Goal: Task Accomplishment & Management: Manage account settings

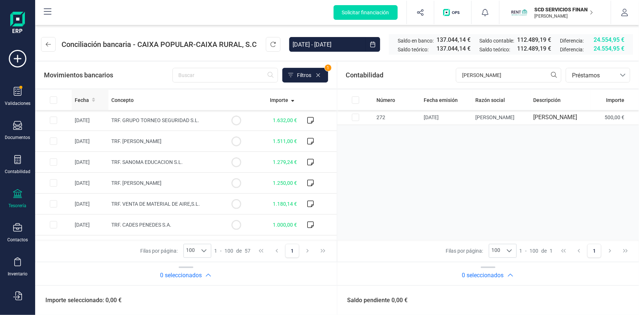
click at [88, 99] on span "Fecha" at bounding box center [82, 99] width 14 height 7
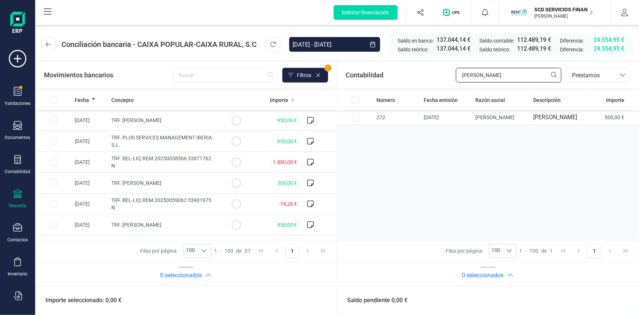
drag, startPoint x: 497, startPoint y: 77, endPoint x: 403, endPoint y: 73, distance: 94.3
click at [403, 73] on div "Contabilidad [PERSON_NAME] bancos.conciliacion.modal.headerLoan bancos.concilia…" at bounding box center [488, 75] width 302 height 26
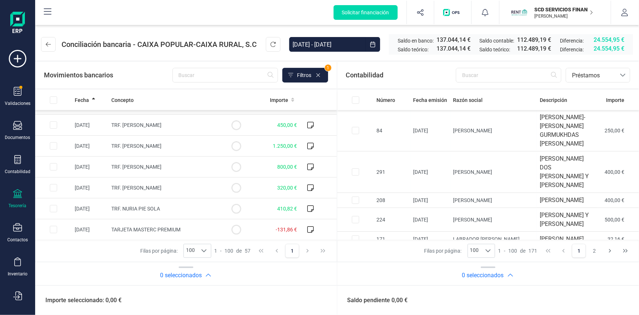
scroll to position [133, 0]
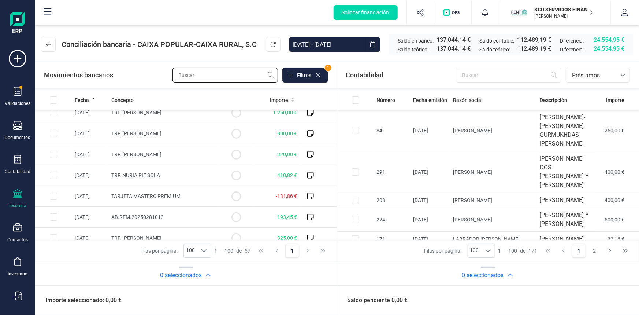
click at [234, 73] on input "text" at bounding box center [226, 75] width 106 height 15
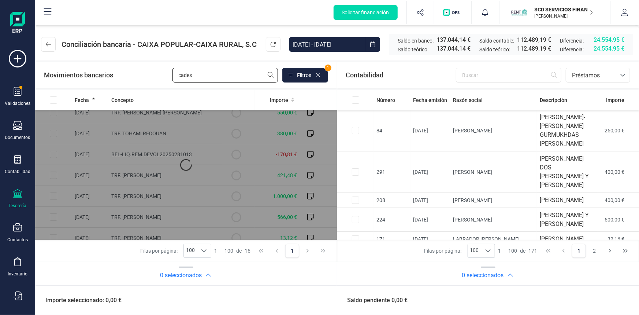
scroll to position [0, 0]
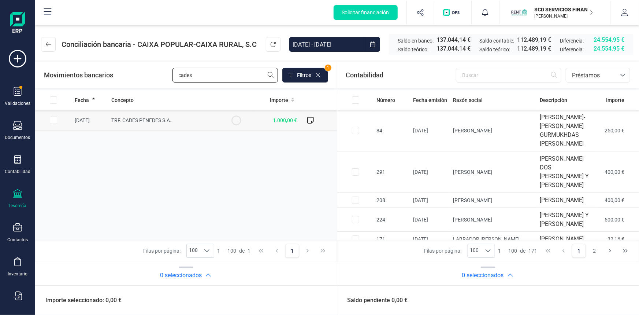
type input "cades"
click at [54, 118] on input "Row Selected 9ebd0318-714d-4a62-8dd0-6bc8007d59d7" at bounding box center [53, 120] width 7 height 7
checkbox input "true"
click at [484, 78] on input "text" at bounding box center [509, 75] width 106 height 15
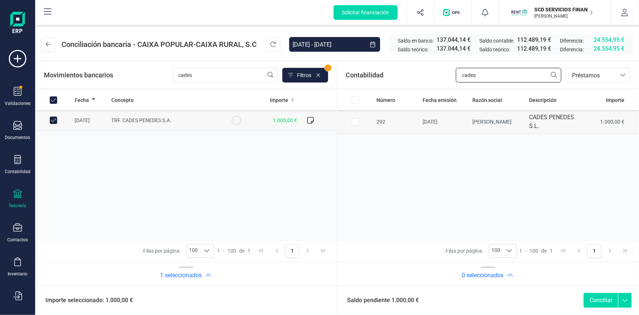
type input "cades"
click at [358, 122] on input "Row Selected 3fab953f-c995-4d61-a441-3c61d3da14b2" at bounding box center [355, 121] width 7 height 7
checkbox input "true"
click at [596, 297] on button "Conciliar" at bounding box center [601, 300] width 34 height 15
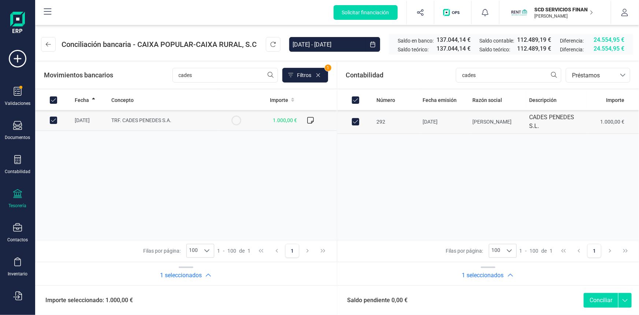
checkbox input "false"
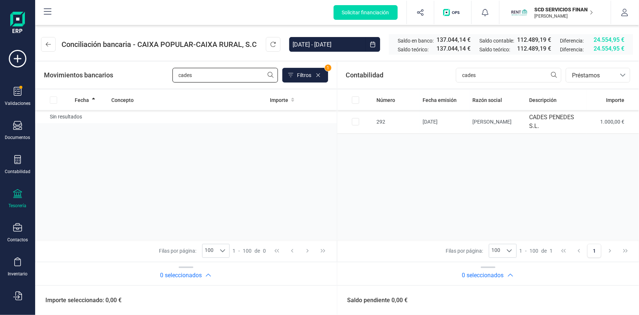
drag, startPoint x: 200, startPoint y: 73, endPoint x: 137, endPoint y: 75, distance: 62.3
click at [138, 75] on div "Movimientos bancarios cades Filtros 1" at bounding box center [186, 75] width 284 height 15
type input "a"
type input "[PERSON_NAME]"
click at [53, 119] on input "Row Selected 66771484-ff5d-4b7d-a4f8-ccea8dbc1f5c" at bounding box center [53, 120] width 7 height 7
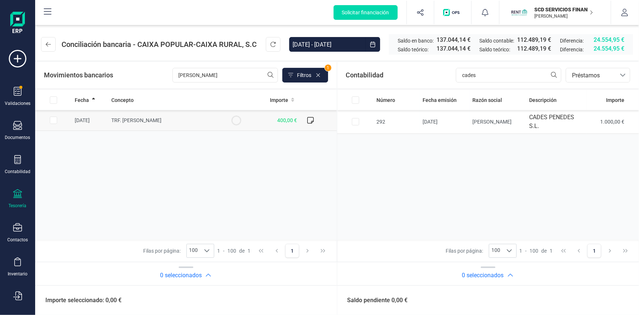
checkbox input "true"
drag, startPoint x: 483, startPoint y: 75, endPoint x: 377, endPoint y: 77, distance: 105.9
click at [379, 74] on div "Contabilidad cades bancos.conciliacion.modal.headerLoan bancos.conciliacion.mod…" at bounding box center [488, 75] width 302 height 26
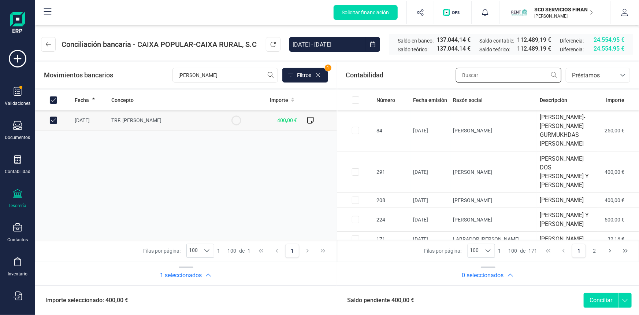
click at [494, 72] on input "text" at bounding box center [509, 75] width 106 height 15
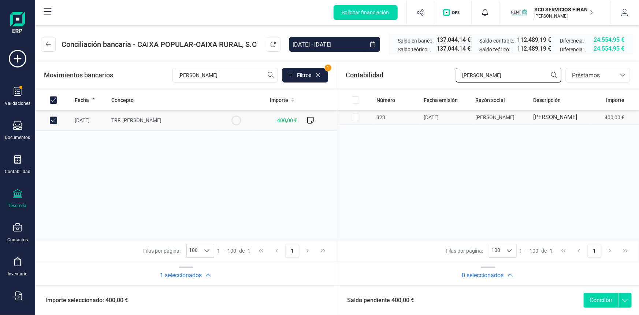
type input "[PERSON_NAME]"
click at [356, 121] on input "Row Selected 532183eb-00ab-40aa-90f4-ae4a209b9c98" at bounding box center [355, 117] width 7 height 7
checkbox input "true"
click at [594, 299] on button "Conciliar" at bounding box center [601, 300] width 34 height 15
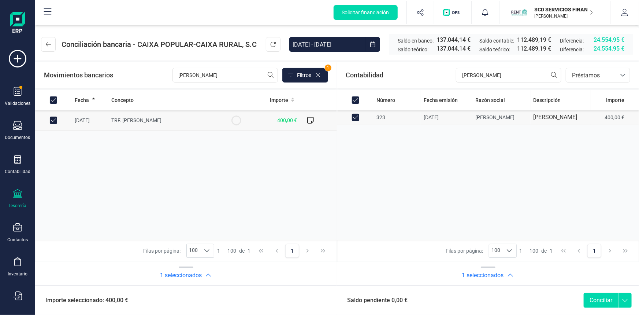
checkbox input "false"
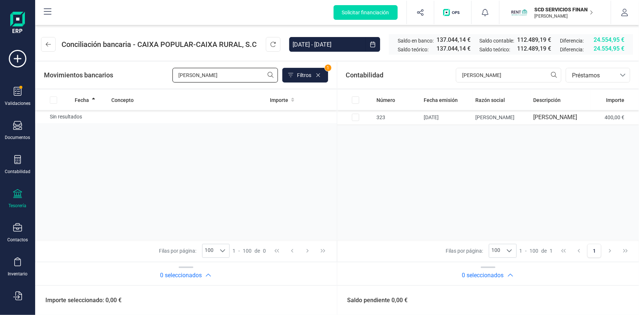
drag, startPoint x: 206, startPoint y: 77, endPoint x: 119, endPoint y: 70, distance: 87.8
click at [130, 79] on div "Movimientos bancarios [PERSON_NAME] 1" at bounding box center [186, 75] width 284 height 15
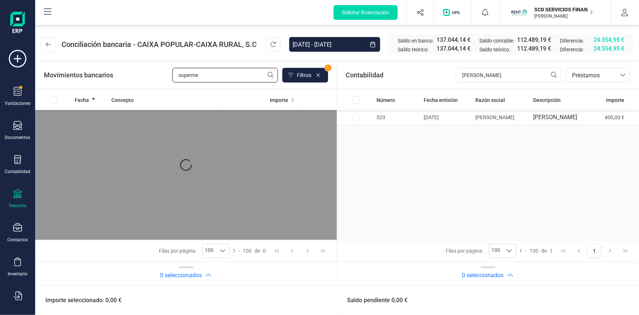
type input "supermer"
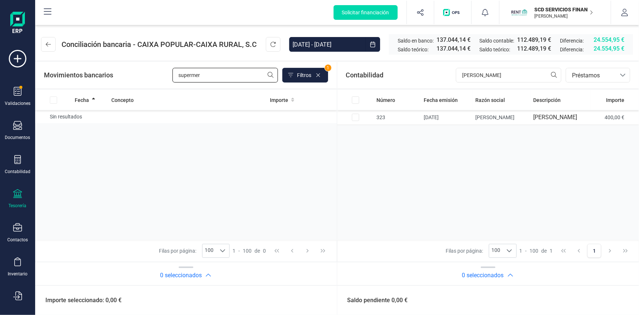
drag, startPoint x: 213, startPoint y: 77, endPoint x: 107, endPoint y: 72, distance: 105.6
click at [108, 72] on div "Movimientos bancarios supermer Filtros 1" at bounding box center [186, 75] width 284 height 15
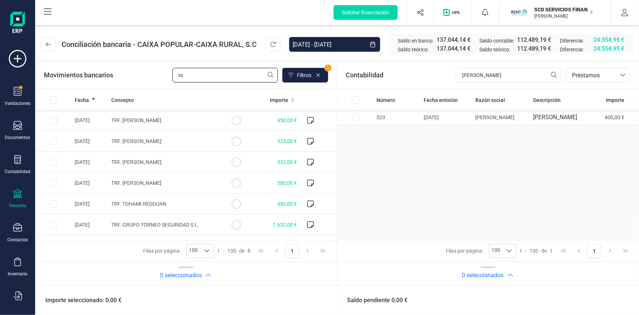
type input "t"
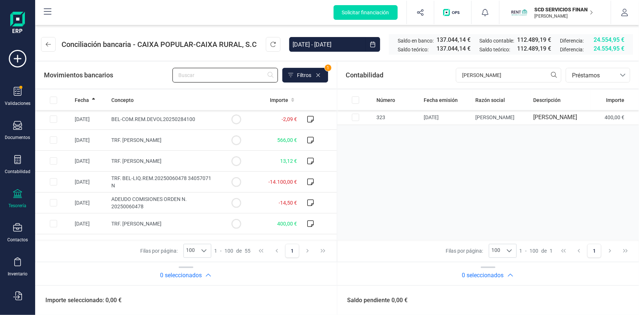
scroll to position [933, 0]
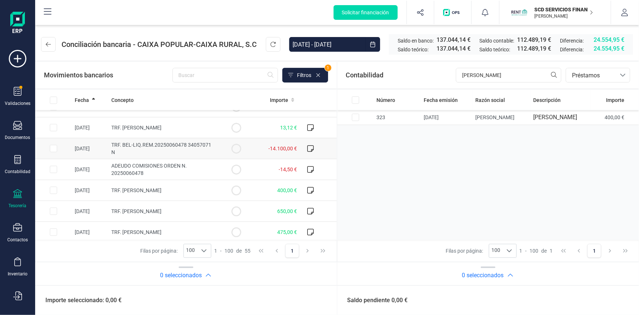
click at [52, 148] on input "Row Selected a5938663-6f96-4c6a-b224-3d66119a7146" at bounding box center [53, 148] width 7 height 7
checkbox input "true"
drag, startPoint x: 479, startPoint y: 74, endPoint x: 389, endPoint y: 82, distance: 90.5
click at [391, 80] on div "Contabilidad [PERSON_NAME] bancos.conciliacion.modal.headerLoan bancos.concilia…" at bounding box center [488, 75] width 302 height 26
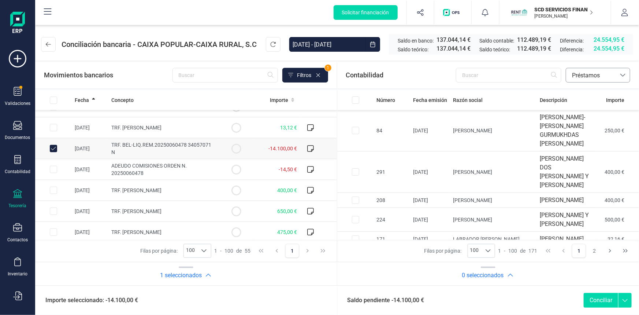
click at [598, 77] on span "Préstamos" at bounding box center [591, 75] width 44 height 9
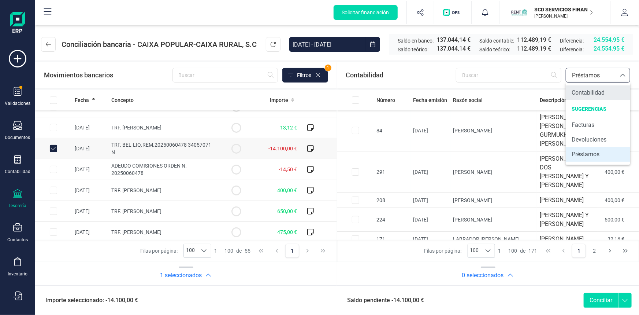
click at [583, 95] on span "Contabilidad" at bounding box center [588, 92] width 33 height 9
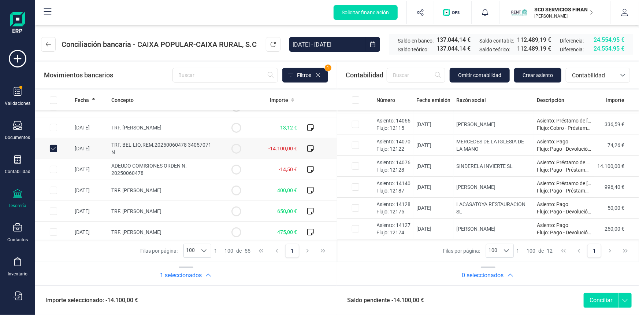
scroll to position [100, 0]
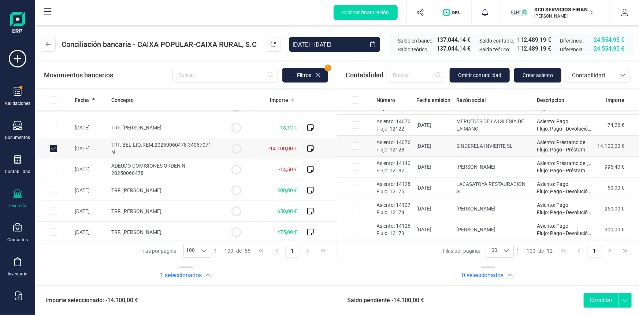
click at [354, 146] on input "Row Selected 784fbaaf-89c1-4763-a8ed-42999ecd500b" at bounding box center [355, 145] width 7 height 7
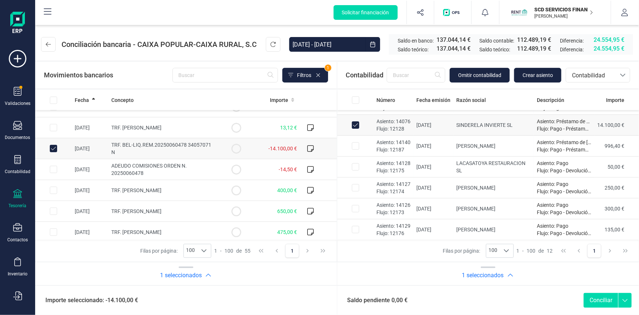
click at [600, 303] on button "Conciliar" at bounding box center [601, 300] width 34 height 15
checkbox input "false"
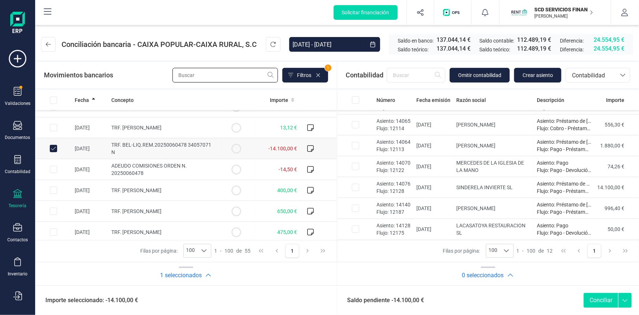
click at [194, 75] on input "text" at bounding box center [226, 75] width 106 height 15
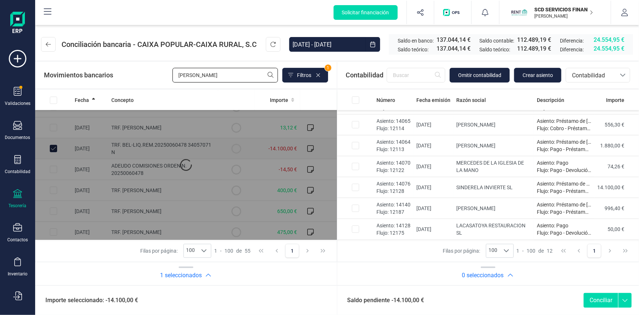
scroll to position [0, 0]
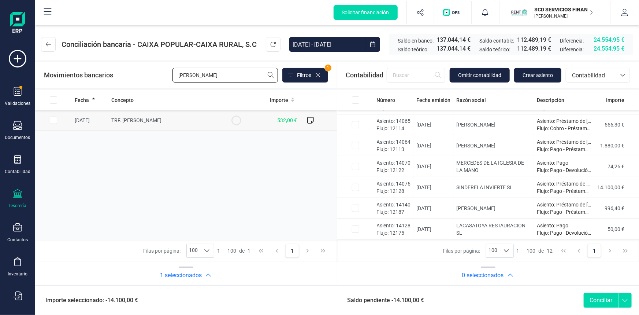
type input "[PERSON_NAME]"
click at [52, 119] on input "Row Selected ccf86f45-8618-45d7-8b41-668978981ed2" at bounding box center [53, 120] width 7 height 7
checkbox input "true"
click at [576, 70] on span "Contabilidad" at bounding box center [592, 75] width 50 height 14
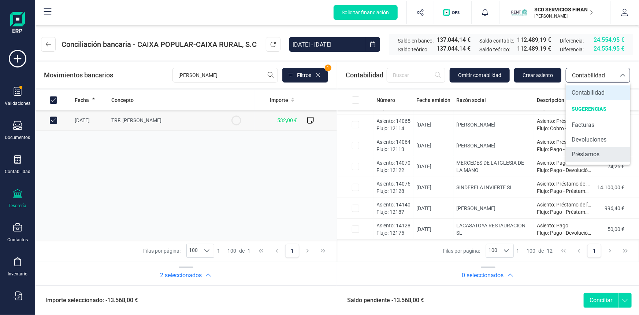
click at [590, 154] on span "Préstamos" at bounding box center [586, 154] width 28 height 9
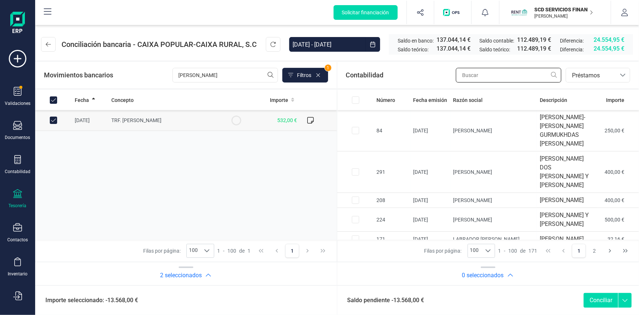
click at [509, 73] on input "text" at bounding box center [509, 75] width 106 height 15
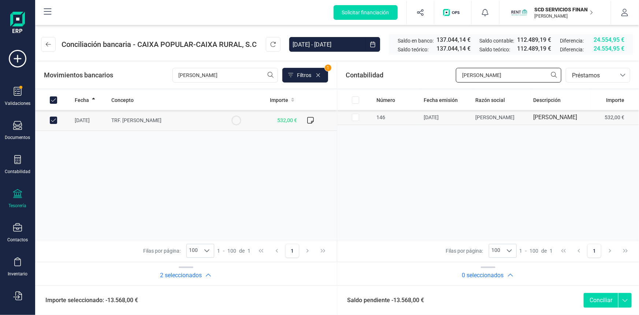
type input "[PERSON_NAME]"
click at [356, 121] on input "Row Selected c105f707-bb96-4164-a68f-7dc9c5c8fd5a" at bounding box center [355, 117] width 7 height 7
checkbox input "true"
click at [602, 298] on button "Conciliar" at bounding box center [601, 300] width 34 height 15
checkbox input "false"
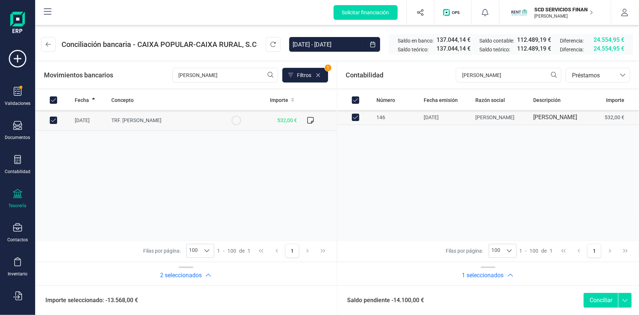
checkbox input "false"
click at [618, 74] on div at bounding box center [623, 75] width 14 height 14
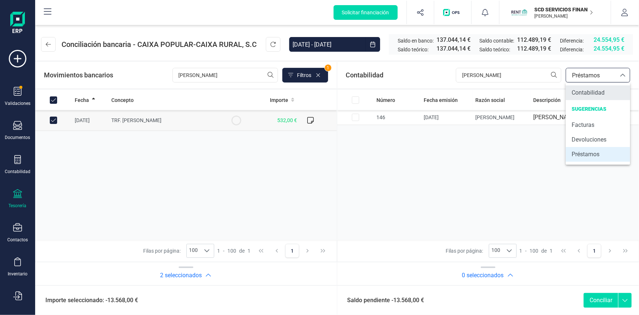
click at [582, 94] on span "Contabilidad" at bounding box center [588, 92] width 33 height 9
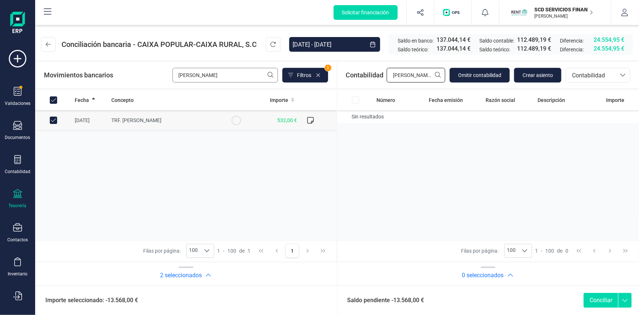
drag, startPoint x: 410, startPoint y: 77, endPoint x: 274, endPoint y: 76, distance: 136.0
click at [277, 75] on div "Movimientos bancarios [PERSON_NAME] 1 Fecha Concepto Importe [DATE] TRF. [PERSO…" at bounding box center [337, 187] width 604 height 254
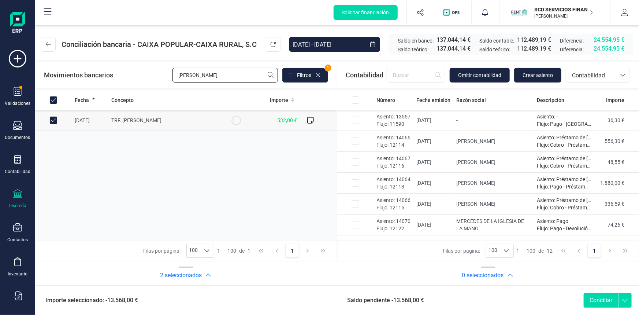
drag, startPoint x: 201, startPoint y: 76, endPoint x: 106, endPoint y: 75, distance: 95.3
click at [106, 75] on div "Movimientos bancarios [PERSON_NAME] 1" at bounding box center [186, 75] width 284 height 15
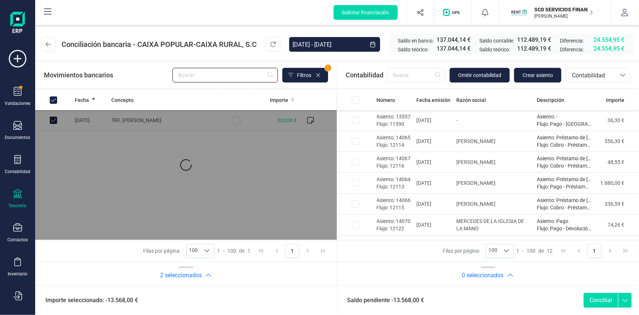
checkbox input "false"
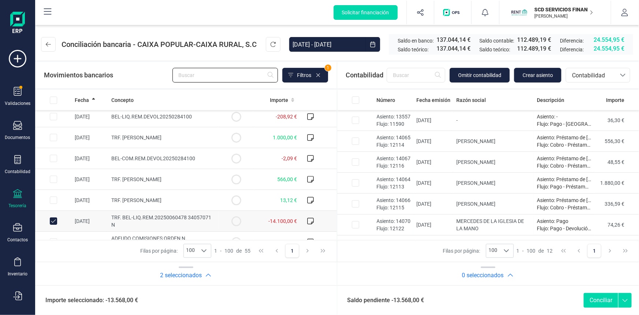
scroll to position [866, 0]
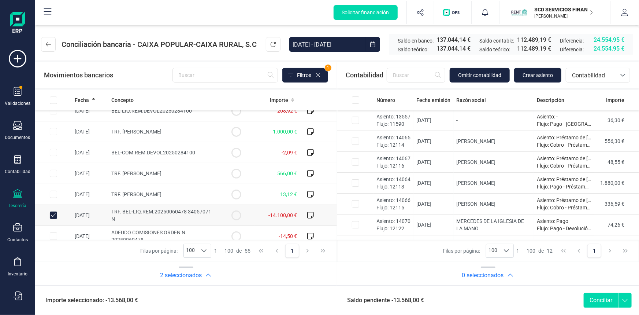
click at [51, 214] on input "Row Unselected a5938663-6f96-4c6a-b224-3d66119a7146" at bounding box center [53, 214] width 7 height 7
checkbox input "false"
click at [604, 300] on button "Conciliar" at bounding box center [601, 300] width 34 height 15
click at [190, 76] on input "text" at bounding box center [226, 75] width 106 height 15
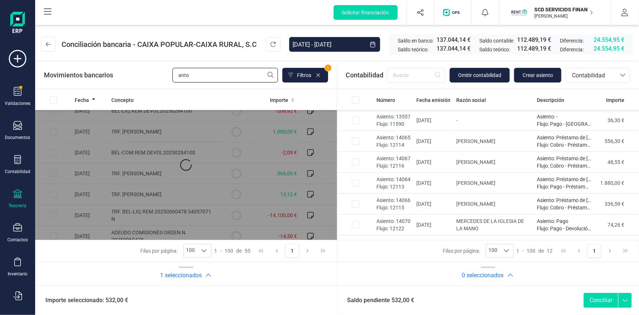
scroll to position [0, 0]
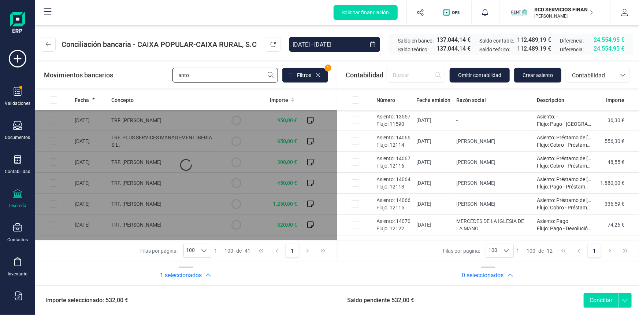
type input "[PERSON_NAME]"
checkbox input "true"
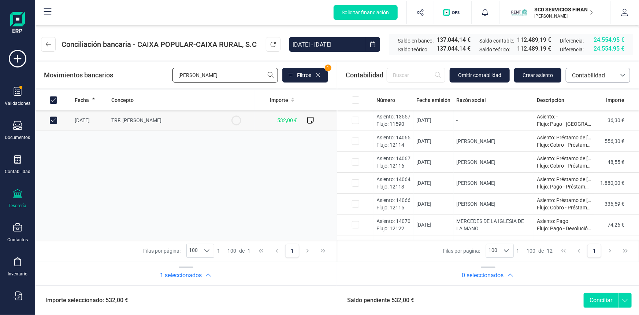
type input "[PERSON_NAME]"
click at [599, 77] on span "Contabilidad" at bounding box center [591, 75] width 44 height 9
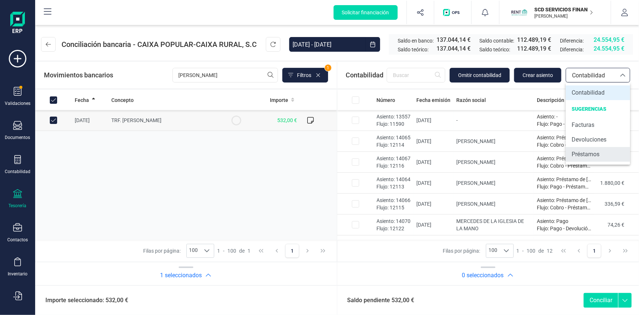
click at [584, 155] on span "Préstamos" at bounding box center [586, 154] width 28 height 9
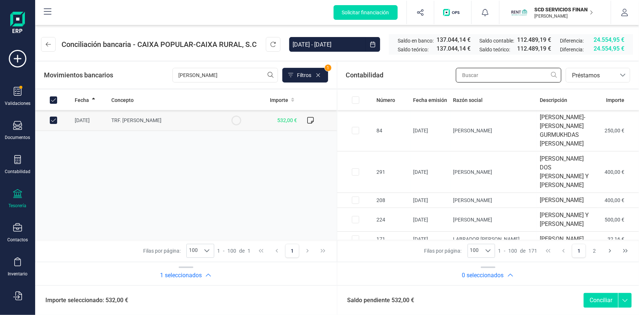
click at [479, 75] on input "text" at bounding box center [509, 75] width 106 height 15
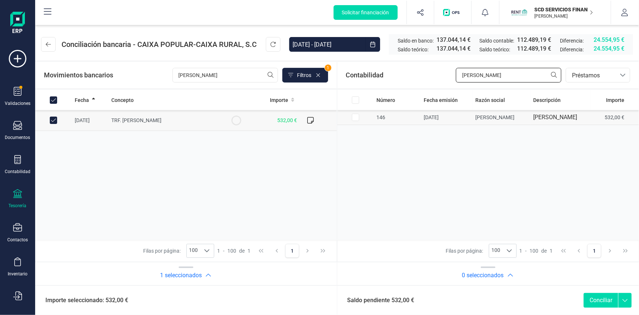
type input "[PERSON_NAME]"
click at [358, 120] on input "Row Selected c105f707-bb96-4164-a68f-7dc9c5c8fd5a" at bounding box center [355, 117] width 7 height 7
checkbox input "true"
click at [597, 299] on button "Conciliar" at bounding box center [601, 300] width 34 height 15
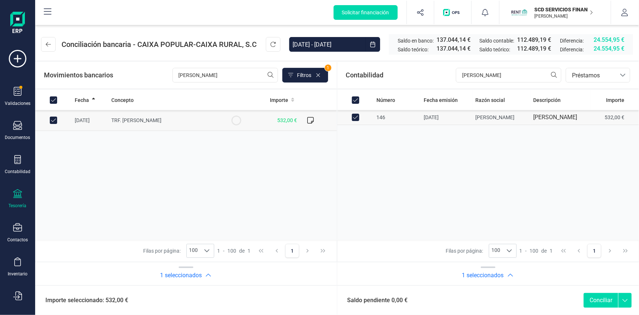
checkbox input "false"
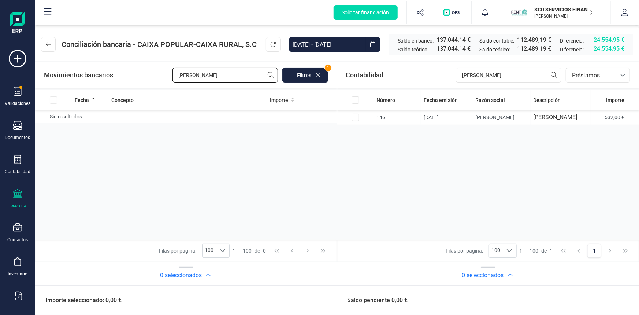
drag, startPoint x: 168, startPoint y: 70, endPoint x: 107, endPoint y: 73, distance: 61.3
click at [109, 73] on div "Movimientos bancarios [PERSON_NAME] 1" at bounding box center [186, 75] width 284 height 15
type input "ariane"
click at [56, 120] on input "Row Selected a2694cef-c918-4ebc-92e2-4125bb3861a3" at bounding box center [53, 120] width 7 height 7
checkbox input "true"
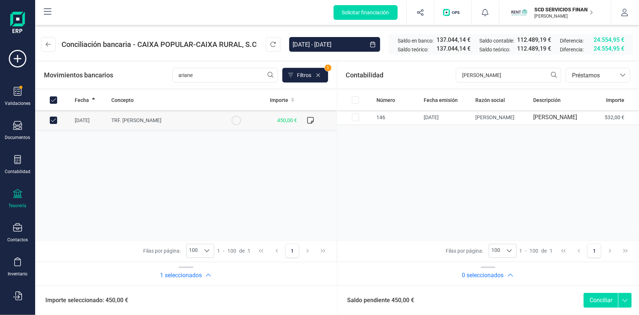
checkbox input "true"
drag, startPoint x: 487, startPoint y: 75, endPoint x: 370, endPoint y: 78, distance: 117.3
click at [373, 76] on div "Contabilidad [PERSON_NAME] bancos.conciliacion.modal.headerLoan bancos.concilia…" at bounding box center [488, 75] width 302 height 26
type input "[DEMOGRAPHIC_DATA]"
click at [358, 121] on input "Row Selected 576e1ed2-351f-4102-9709-d66e93f55c45" at bounding box center [355, 117] width 7 height 7
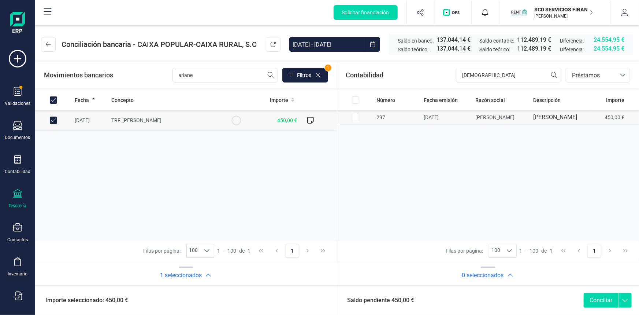
checkbox input "true"
click at [602, 301] on button "Conciliar" at bounding box center [601, 300] width 34 height 15
checkbox input "false"
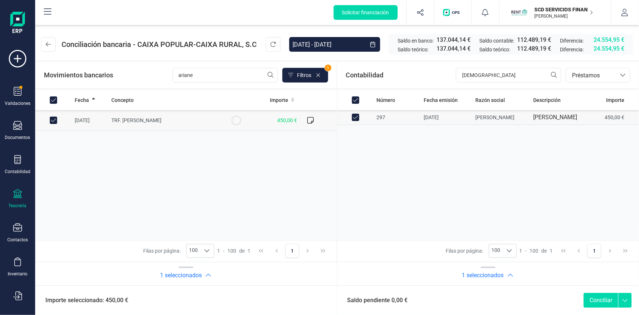
checkbox input "false"
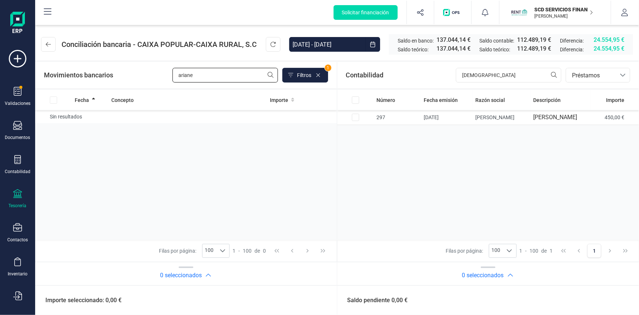
drag, startPoint x: 199, startPoint y: 73, endPoint x: 78, endPoint y: 76, distance: 121.0
click at [80, 74] on div "Movimientos bancarios ariane Filtros 1" at bounding box center [186, 75] width 284 height 15
type input "[PERSON_NAME]"
click at [55, 118] on input "Row Selected ca8b4fbd-5618-47ec-9727-4ab6fbd39aa6" at bounding box center [53, 120] width 7 height 7
checkbox input "true"
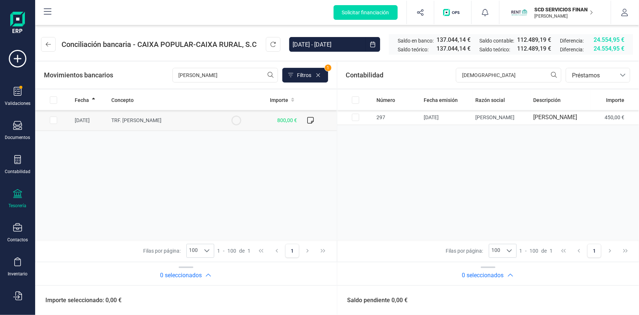
checkbox input "true"
drag, startPoint x: 506, startPoint y: 76, endPoint x: 375, endPoint y: 86, distance: 131.5
click at [382, 85] on div "Contabilidad arian bancos.conciliacion.modal.headerLoan bancos.conciliacion.mod…" at bounding box center [488, 75] width 302 height 26
type input "[PERSON_NAME]"
click at [354, 119] on input "Row Selected 0c350c25-3727-41b7-842a-b51670840e51" at bounding box center [355, 117] width 7 height 7
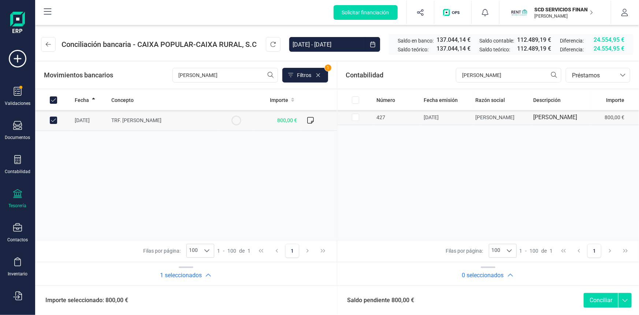
checkbox input "true"
click at [594, 298] on button "Conciliar" at bounding box center [601, 300] width 34 height 15
checkbox input "false"
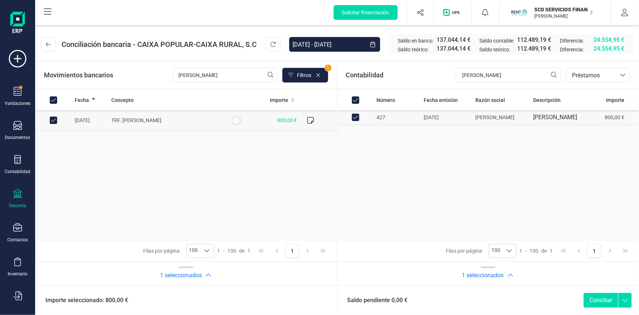
checkbox input "false"
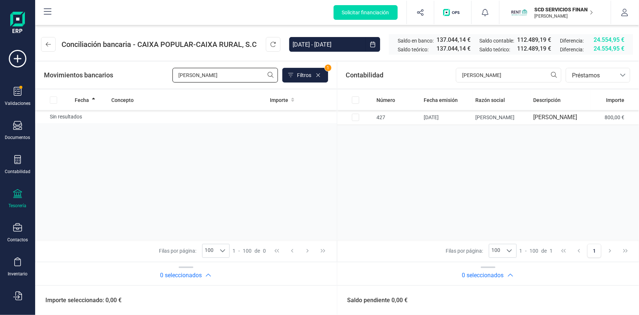
drag, startPoint x: 207, startPoint y: 77, endPoint x: 44, endPoint y: 77, distance: 162.7
click at [48, 77] on div "Movimientos bancarios [PERSON_NAME] 1" at bounding box center [186, 75] width 284 height 15
type input "[PERSON_NAME]"
click at [53, 120] on input "Row Selected cbb601f5-d5a4-44e4-8c62-9d91ce4f8e18" at bounding box center [53, 120] width 7 height 7
checkbox input "true"
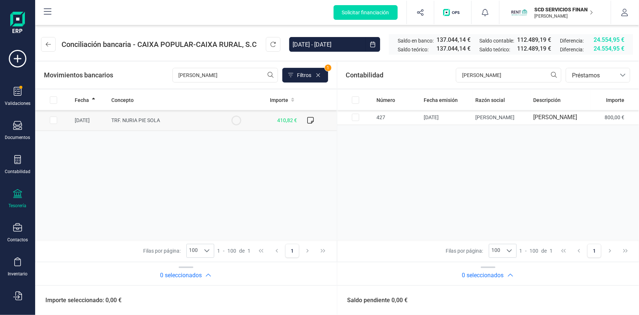
checkbox input "true"
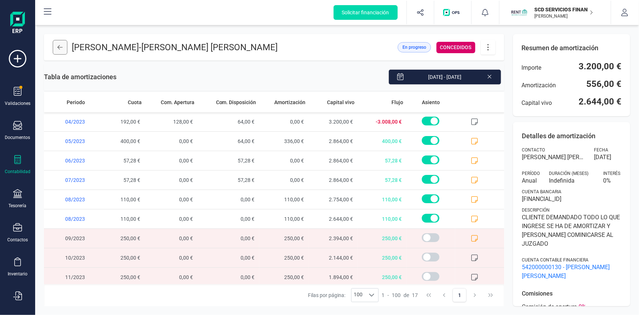
scroll to position [91, 0]
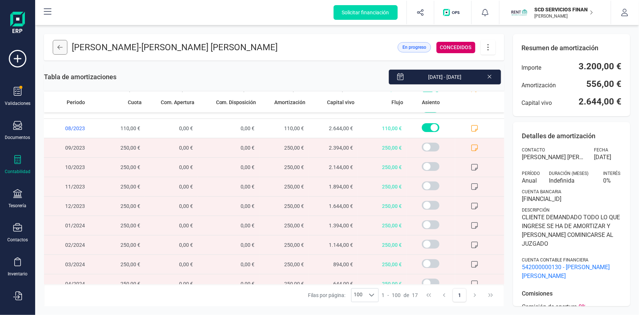
click at [59, 47] on icon at bounding box center [60, 47] width 5 height 6
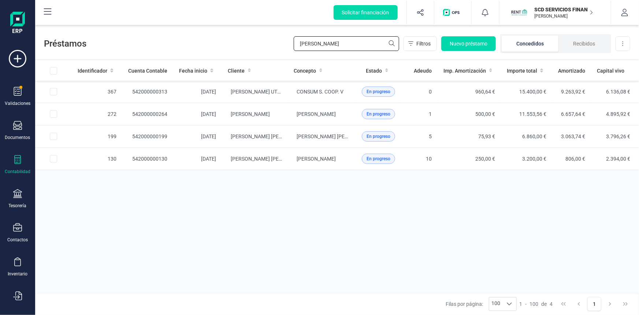
drag, startPoint x: 297, startPoint y: 44, endPoint x: 222, endPoint y: 48, distance: 75.2
click at [224, 47] on div "Préstamos vicente Filtros Nuevo préstamo Concedidos Recibidos Descargar Excel" at bounding box center [337, 42] width 604 height 34
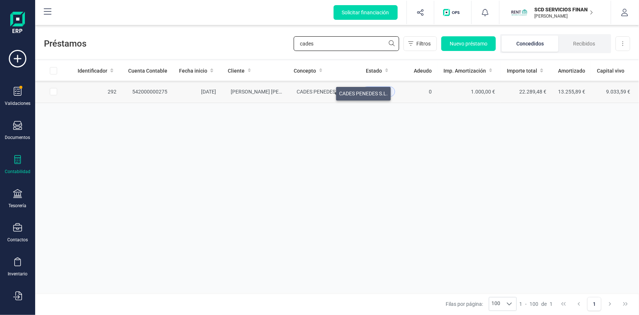
type input "cades"
click at [328, 92] on span "CADES PENEDES S.L." at bounding box center [321, 92] width 49 height 6
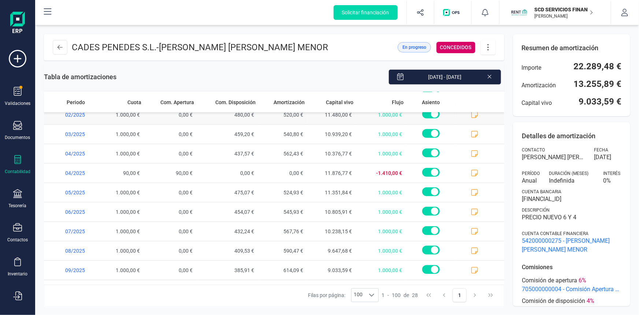
scroll to position [370, 0]
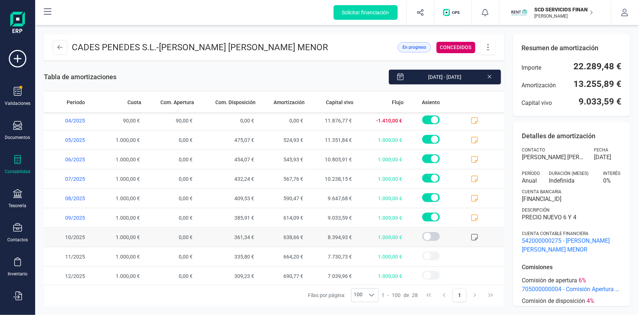
click at [472, 234] on icon at bounding box center [474, 236] width 7 height 7
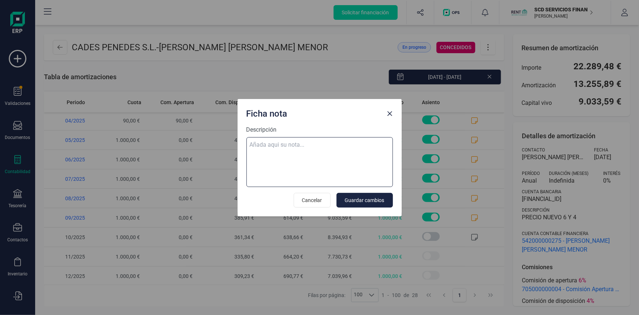
click at [300, 142] on textarea "Descripción" at bounding box center [320, 162] width 147 height 50
paste textarea "04-oct-25 10 trf. cades penedes s.a. 1.000,00"
type textarea "04-oct-25 10 trf. cades penedes s.a. 1.000,00"
click at [374, 201] on span "Guardar cambios" at bounding box center [365, 199] width 40 height 7
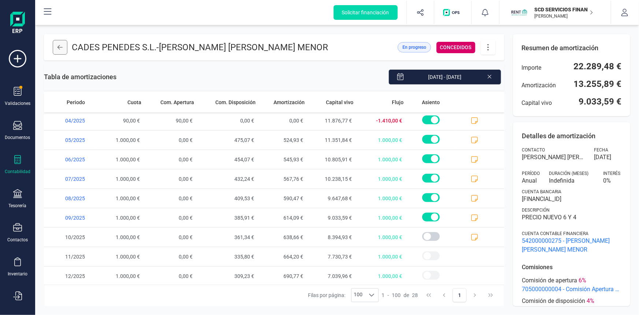
click at [55, 47] on button at bounding box center [60, 47] width 15 height 15
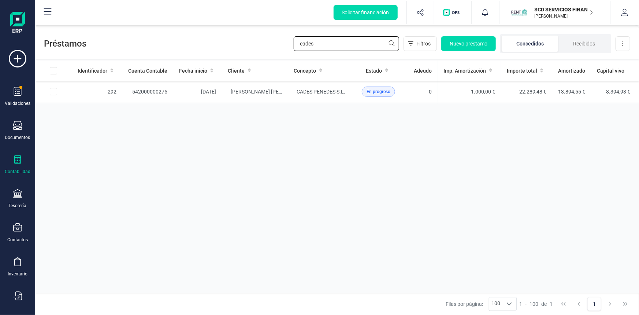
drag, startPoint x: 311, startPoint y: 44, endPoint x: 254, endPoint y: 46, distance: 57.2
click at [257, 46] on div "Préstamos cades Filtros Nuevo préstamo Concedidos Recibidos Descargar Excel" at bounding box center [337, 42] width 604 height 34
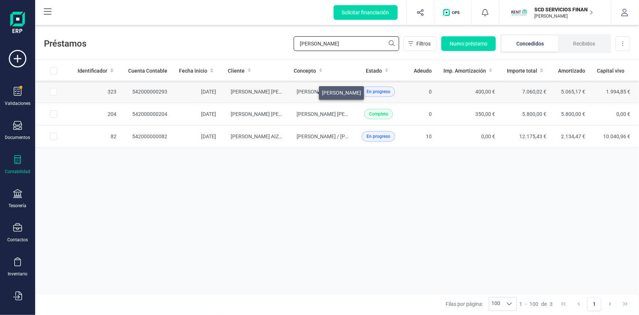
type input "[PERSON_NAME]"
click at [310, 91] on span "[PERSON_NAME]" at bounding box center [316, 92] width 39 height 6
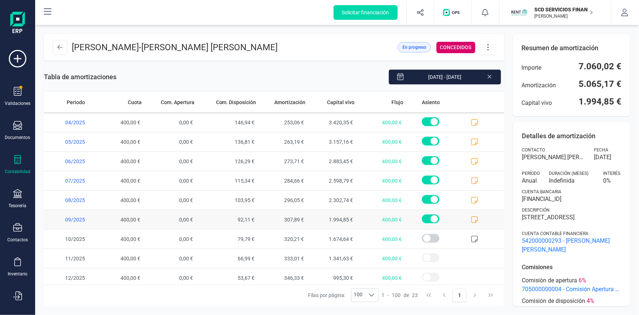
scroll to position [273, 0]
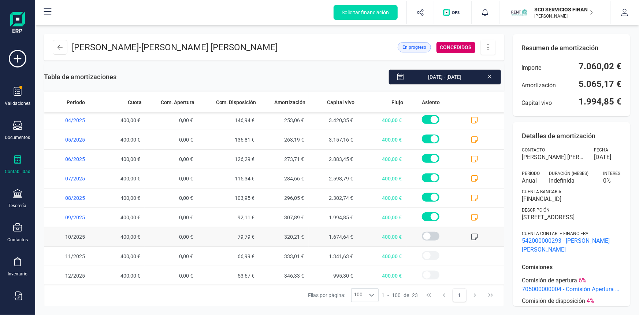
click at [472, 236] on icon at bounding box center [474, 236] width 7 height 7
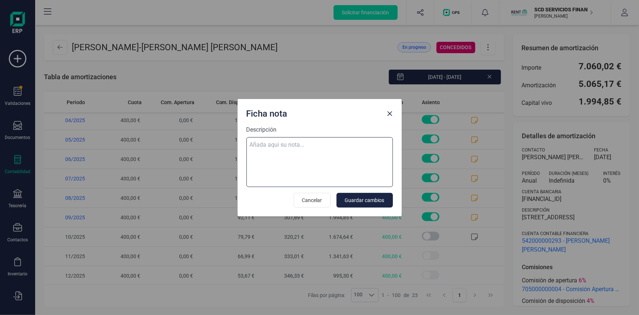
click at [283, 141] on textarea "Descripción" at bounding box center [320, 162] width 147 height 50
paste textarea "04-oct-25 10 trf. javier sosa portillo 400,00"
type textarea "04-oct-25 10 trf. javier sosa portillo 400,00"
click at [375, 199] on span "Guardar cambios" at bounding box center [365, 199] width 40 height 7
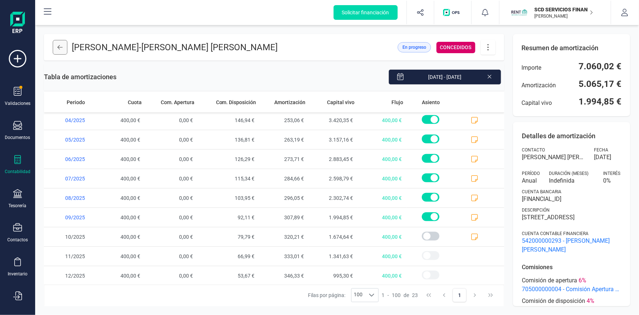
click at [58, 50] on button at bounding box center [60, 47] width 15 height 15
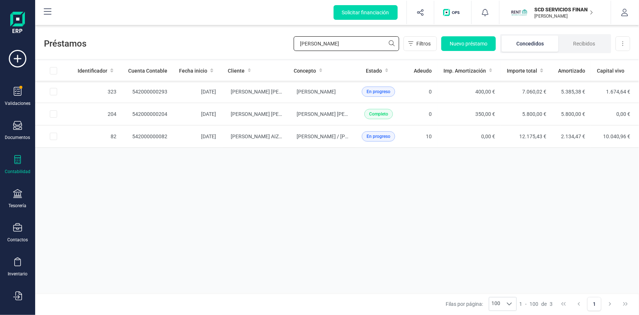
drag, startPoint x: 337, startPoint y: 45, endPoint x: 216, endPoint y: 43, distance: 121.0
click at [216, 43] on div "Préstamos sosa Filtros Nuevo préstamo Concedidos Recibidos Descargar Excel" at bounding box center [337, 42] width 604 height 34
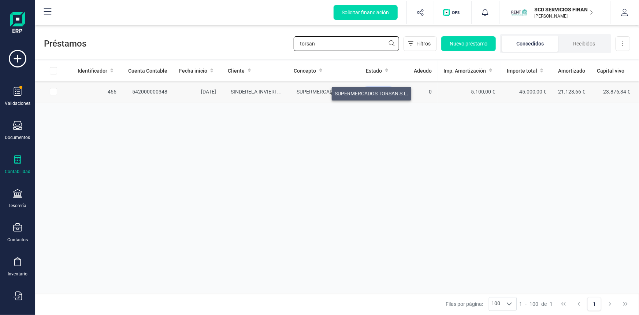
type input "torsan"
click at [323, 91] on span "SUPERMERCADOS TORSAN S.L." at bounding box center [334, 92] width 74 height 6
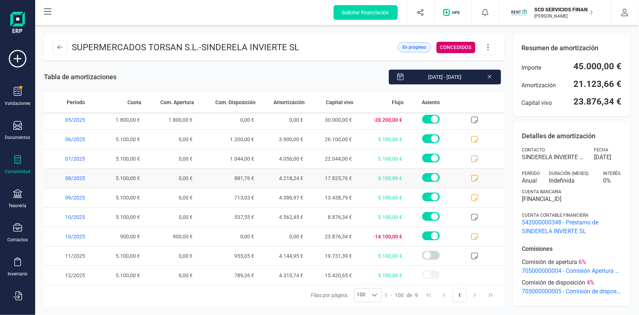
scroll to position [2, 0]
click at [473, 236] on icon at bounding box center [474, 235] width 7 height 7
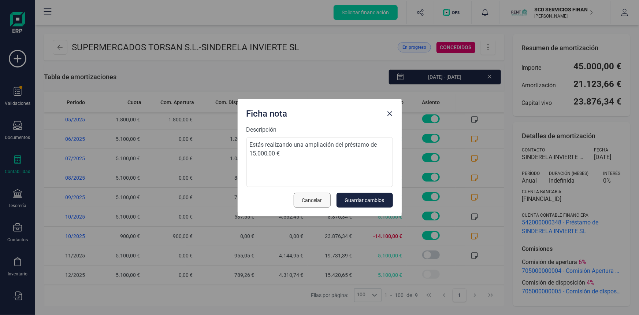
click at [314, 198] on span "Cancelar" at bounding box center [312, 199] width 20 height 7
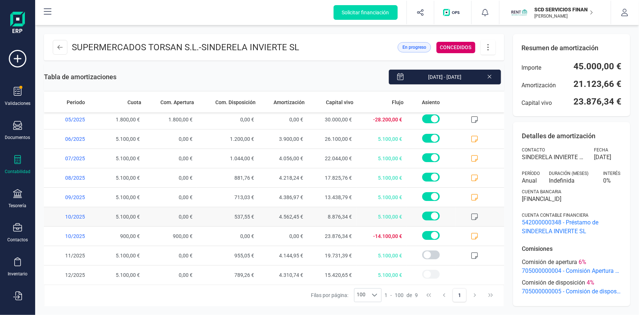
click at [472, 214] on icon at bounding box center [474, 216] width 7 height 7
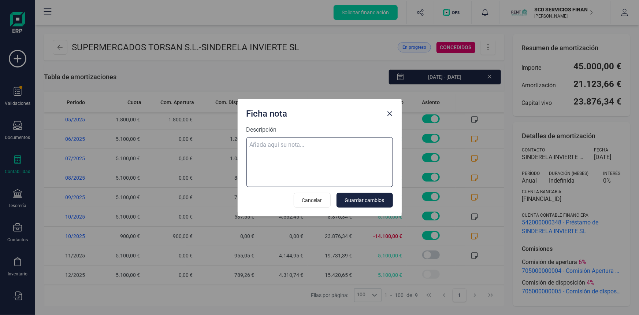
click at [286, 147] on textarea "Descripción" at bounding box center [320, 162] width 147 height 50
paste textarea "04-oct-25 10 trf. supermercados torsan s.l. 5.100,00"
type textarea "04-oct-25 10 trf. supermercados torsan s.l. 5.100,00"
click at [377, 200] on span "Guardar cambios" at bounding box center [365, 199] width 40 height 7
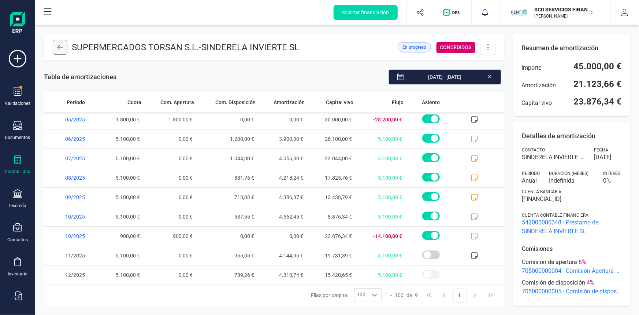
click at [56, 41] on button at bounding box center [60, 47] width 15 height 15
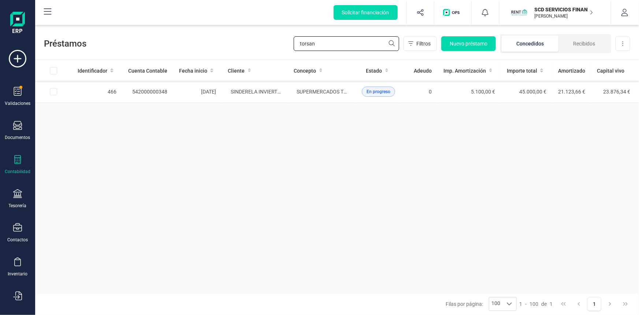
click at [239, 55] on div "Préstamos torsan Filtros Nuevo préstamo Concedidos Recibidos Descargar Excel" at bounding box center [337, 42] width 604 height 34
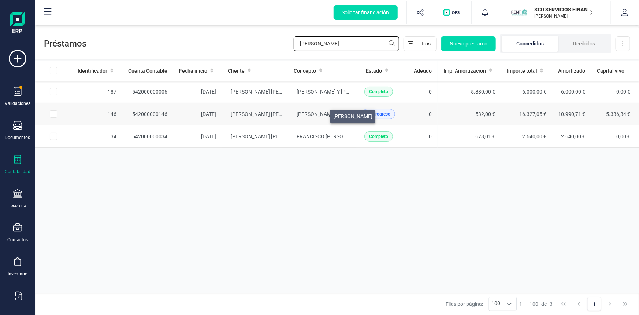
type input "[PERSON_NAME]"
click at [322, 114] on span "[PERSON_NAME]" at bounding box center [316, 114] width 39 height 6
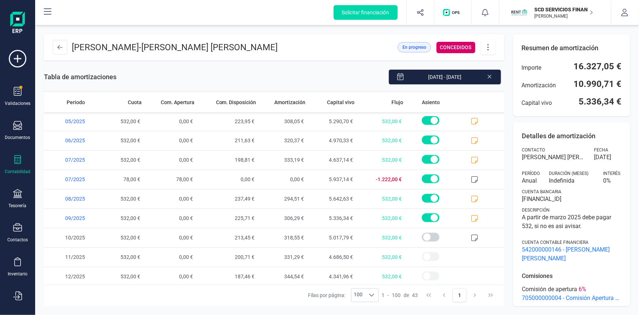
scroll to position [661, 0]
click at [471, 236] on icon at bounding box center [474, 237] width 7 height 7
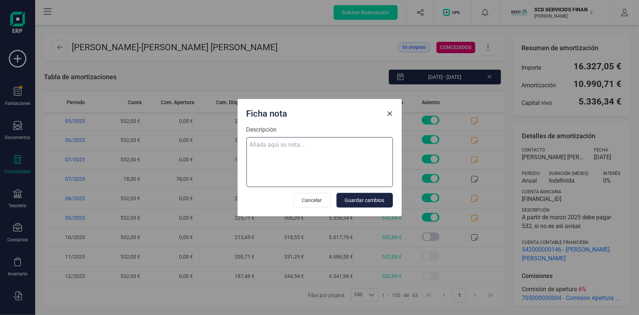
click at [295, 142] on textarea "Descripción" at bounding box center [320, 162] width 147 height 50
paste textarea "04-oct-25 10 trf. antonia fernandez lopez 532,00"
type textarea "04-oct-25 10 trf. antonia fernandez lopez 532,00"
click at [359, 198] on span "Guardar cambios" at bounding box center [365, 199] width 40 height 7
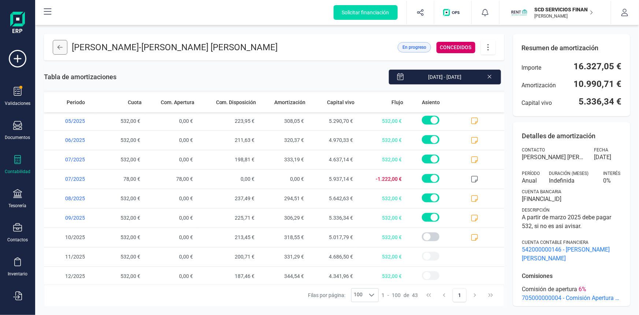
click at [59, 51] on button at bounding box center [60, 47] width 15 height 15
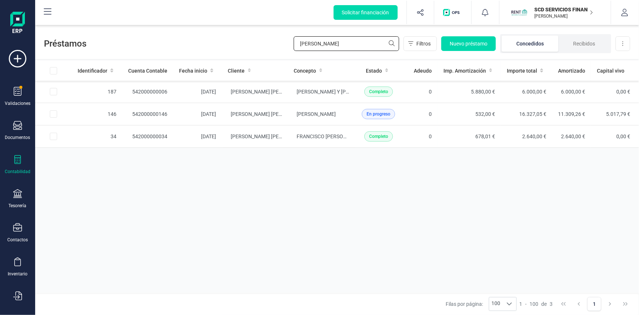
drag, startPoint x: 340, startPoint y: 43, endPoint x: 180, endPoint y: 42, distance: 159.8
click at [217, 40] on div "Préstamos antonia Filtros Nuevo préstamo Concedidos Recibidos Descargar Excel" at bounding box center [337, 42] width 604 height 34
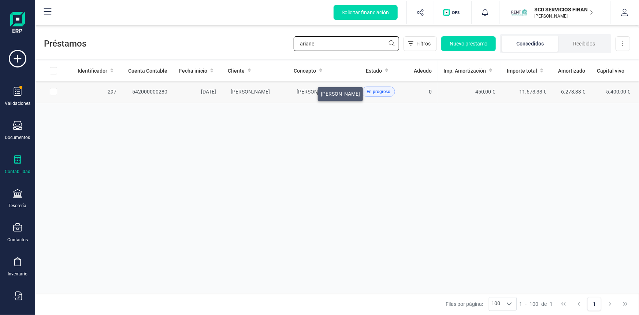
type input "ariane"
click at [310, 91] on span "[PERSON_NAME]" at bounding box center [316, 92] width 39 height 6
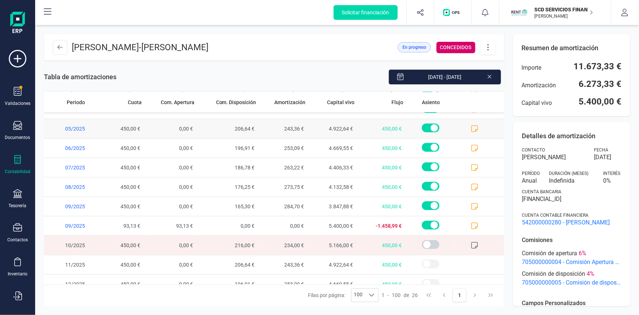
scroll to position [332, 0]
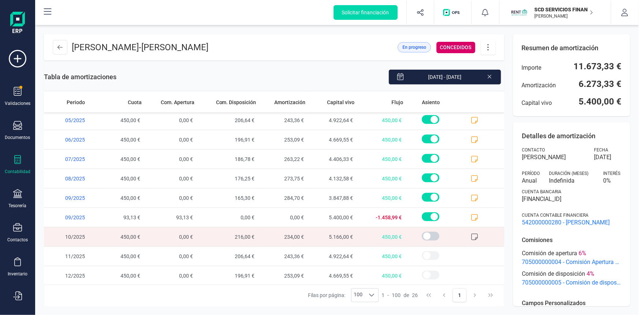
click at [471, 235] on icon at bounding box center [474, 236] width 7 height 7
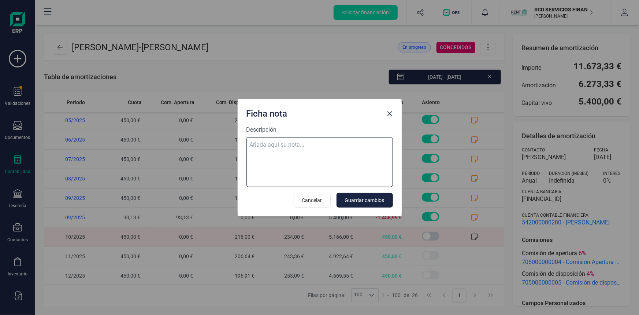
click at [337, 143] on textarea "Descripción" at bounding box center [320, 162] width 147 height 50
paste textarea "04-oct-25 10 trf. ariane prieto garcia 450,00"
type textarea "04-oct-25 10 trf. ariane prieto garcia 450,00"
click at [369, 200] on span "Guardar cambios" at bounding box center [365, 199] width 40 height 7
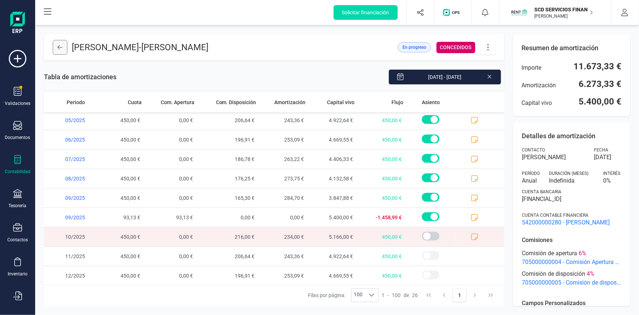
click at [62, 48] on icon at bounding box center [60, 47] width 5 height 6
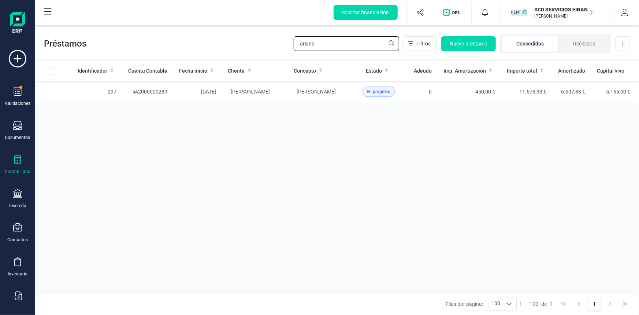
drag, startPoint x: 325, startPoint y: 44, endPoint x: 258, endPoint y: 47, distance: 66.4
click at [263, 47] on div "Préstamos ariane Filtros Nuevo préstamo Concedidos Recibidos Descargar Excel" at bounding box center [337, 42] width 604 height 34
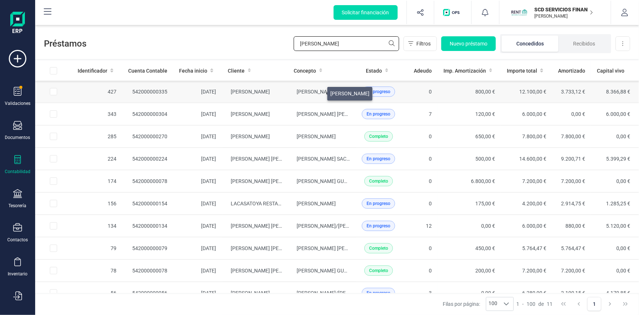
type input "[PERSON_NAME]"
click at [319, 92] on span "[PERSON_NAME]" at bounding box center [316, 92] width 39 height 6
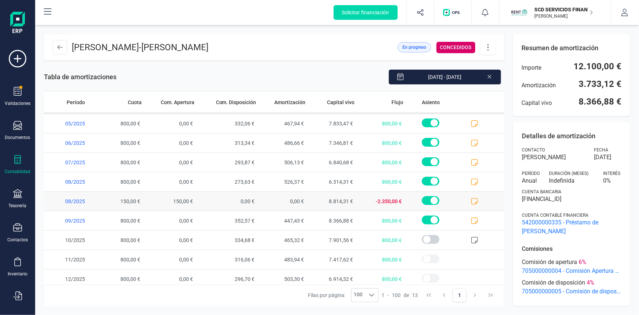
scroll to position [80, 0]
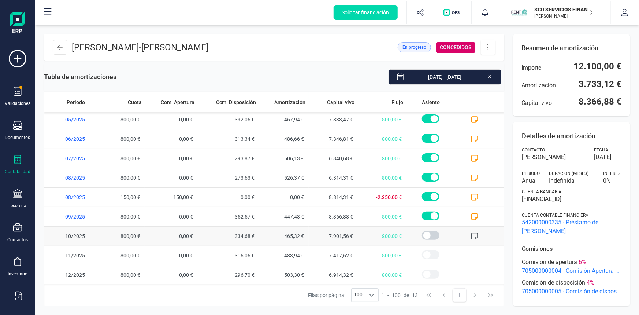
click at [472, 235] on icon at bounding box center [474, 235] width 7 height 7
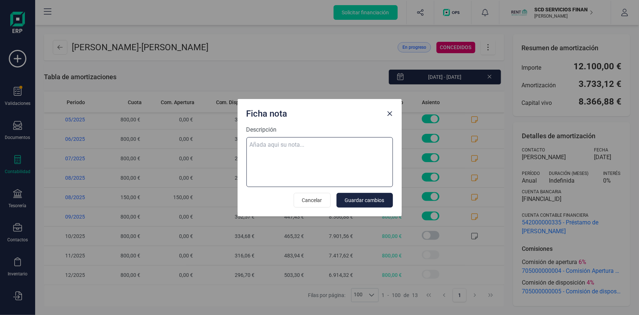
click at [321, 139] on textarea "Descripción" at bounding box center [320, 162] width 147 height 50
paste textarea "05-oct-25 10 trf. isabel felkamp caceres 800,00"
type textarea "05-oct-25 10 trf. isabel felkamp caceres 800,00"
click at [368, 201] on span "Guardar cambios" at bounding box center [365, 199] width 40 height 7
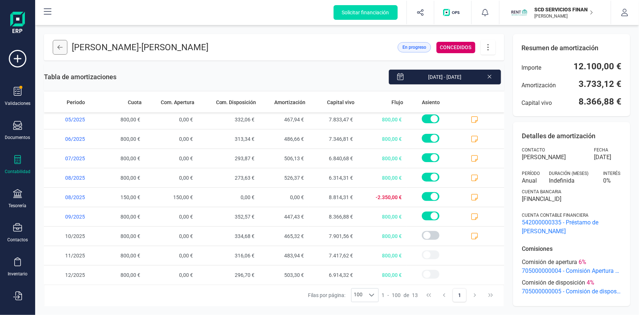
click at [54, 49] on button at bounding box center [60, 47] width 15 height 15
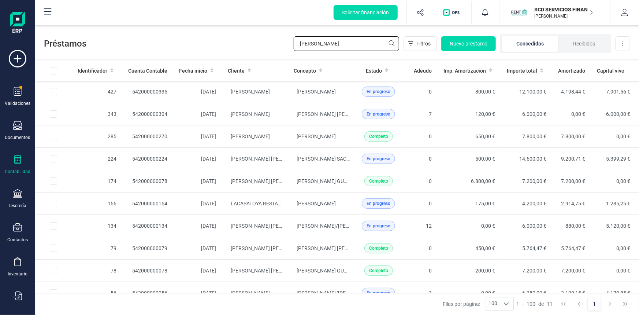
drag, startPoint x: 307, startPoint y: 43, endPoint x: 137, endPoint y: 54, distance: 170.7
click at [145, 51] on div "Préstamos isabel Filtros Nuevo préstamo Concedidos Recibidos Descargar Excel" at bounding box center [337, 42] width 604 height 34
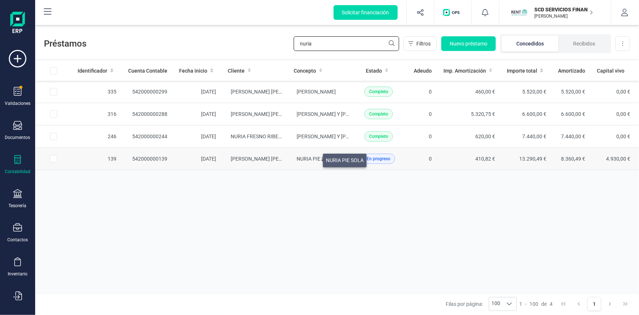
type input "[PERSON_NAME]"
click at [314, 158] on span "NURIA PIE SOLA" at bounding box center [316, 159] width 38 height 6
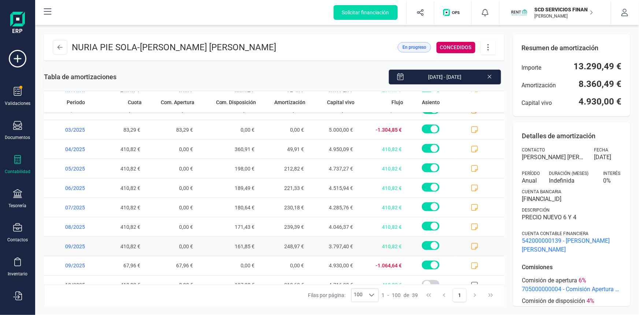
scroll to position [583, 0]
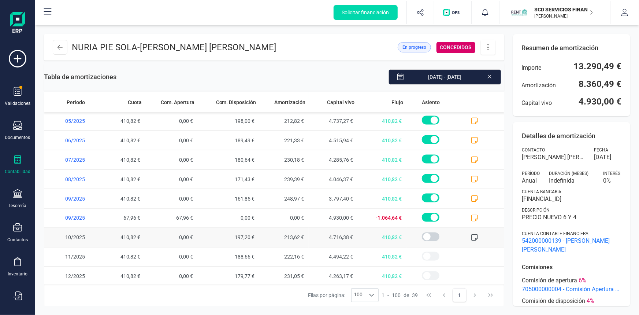
click at [471, 237] on icon at bounding box center [474, 237] width 7 height 7
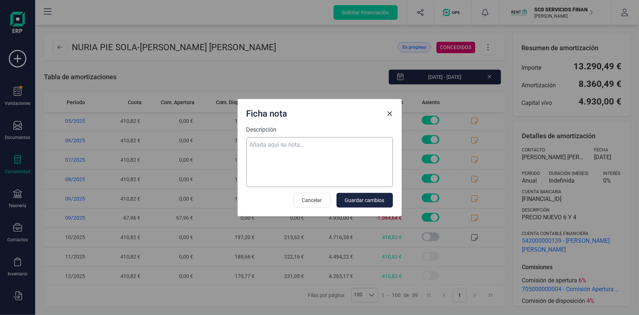
drag, startPoint x: 315, startPoint y: 202, endPoint x: 306, endPoint y: 164, distance: 38.4
click at [315, 202] on span "Cancelar" at bounding box center [312, 199] width 20 height 7
